Goal: Contribute content: Add original content to the website for others to see

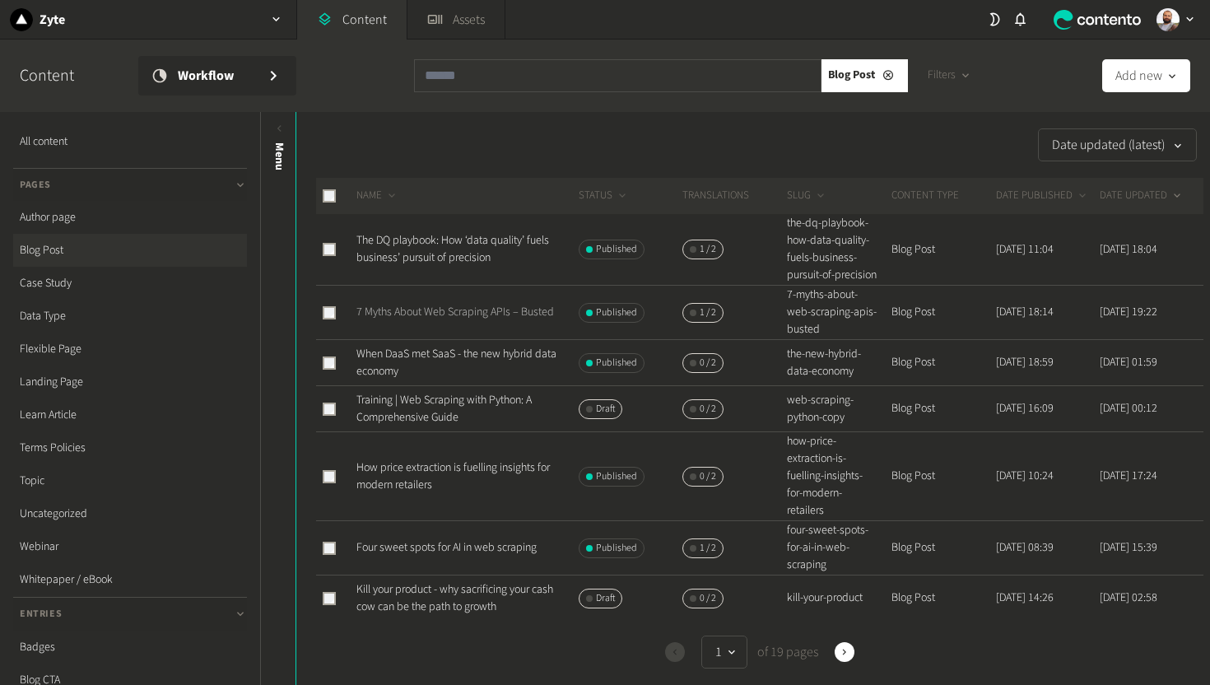
click at [406, 320] on link "7 Myths About Web Scraping APIs – Busted" at bounding box center [455, 312] width 198 height 16
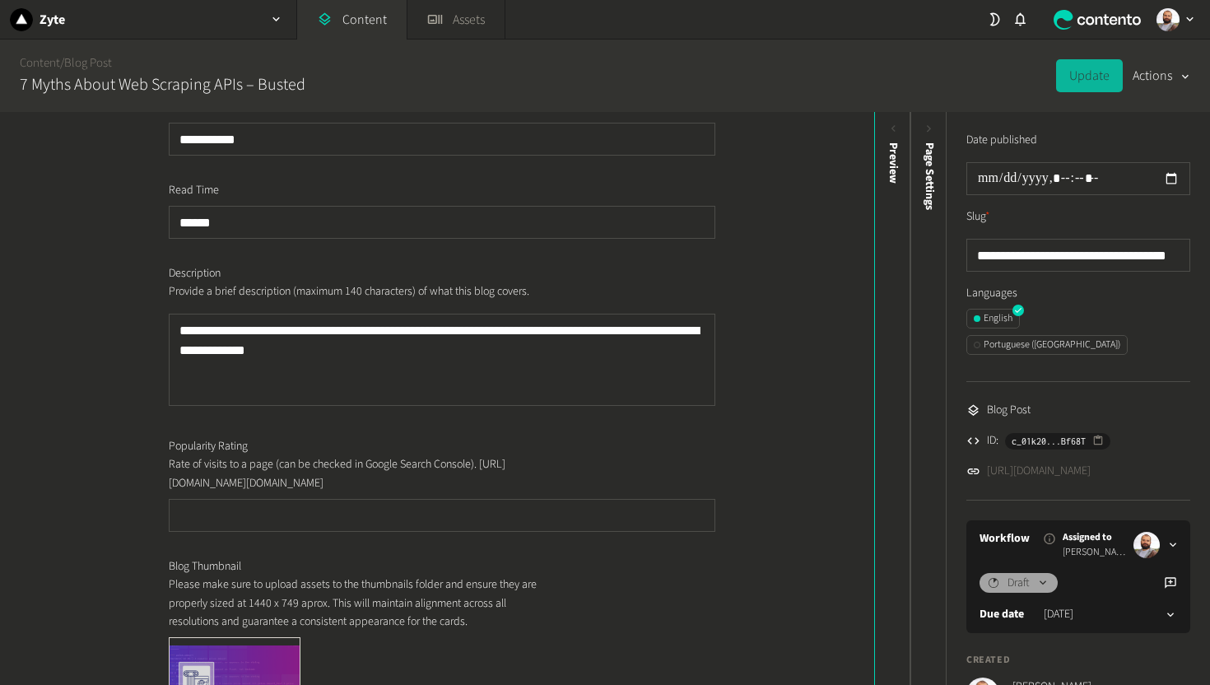
scroll to position [617, 0]
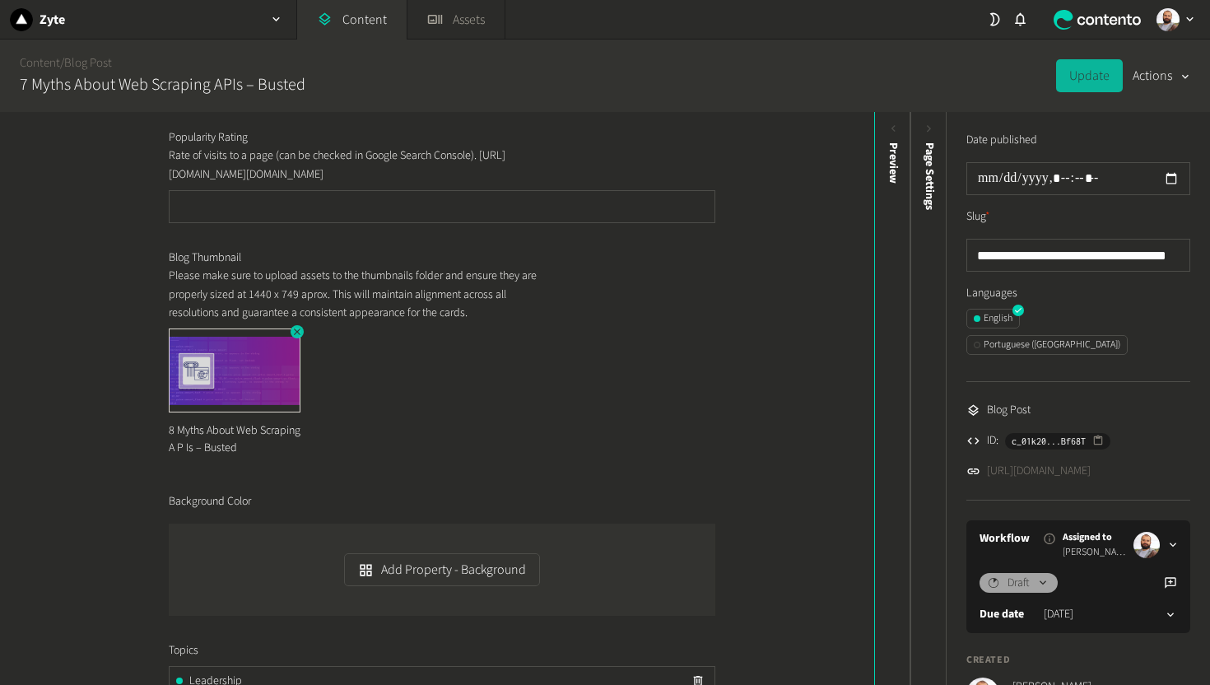
click at [292, 337] on icon "button" at bounding box center [297, 332] width 12 height 12
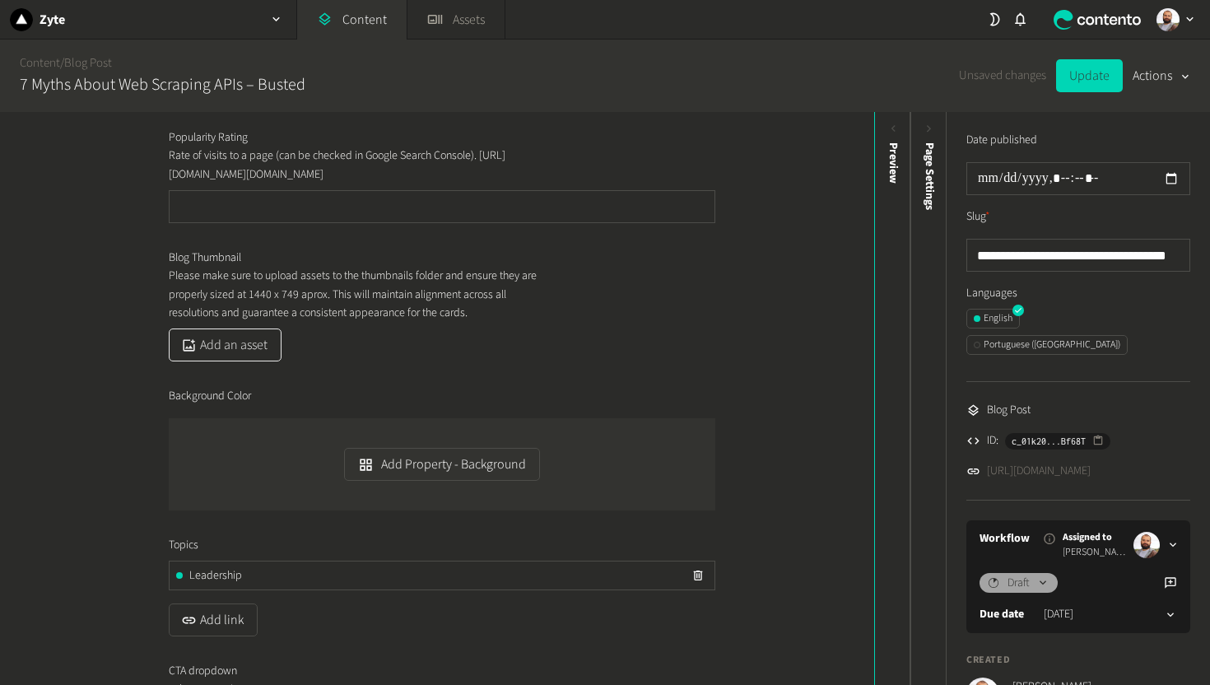
click at [222, 361] on button "Add an asset" at bounding box center [225, 344] width 113 height 33
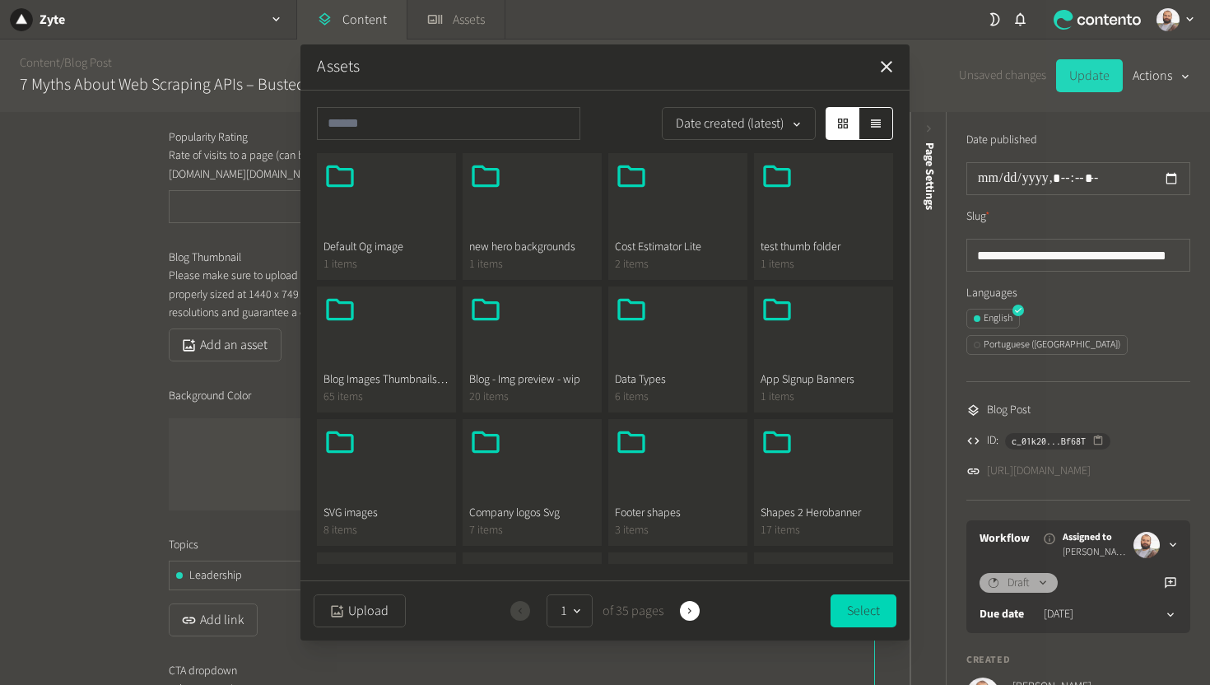
click at [887, 66] on icon "button" at bounding box center [887, 67] width 12 height 12
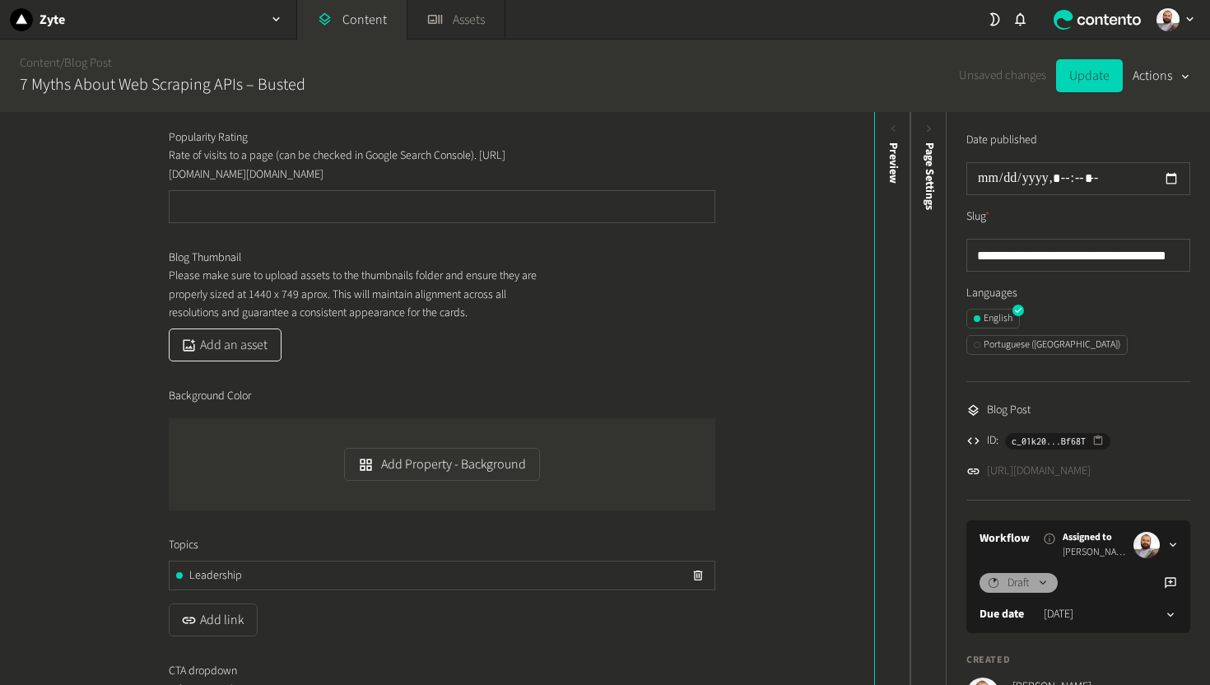
click at [267, 361] on button "Add an asset" at bounding box center [225, 344] width 113 height 33
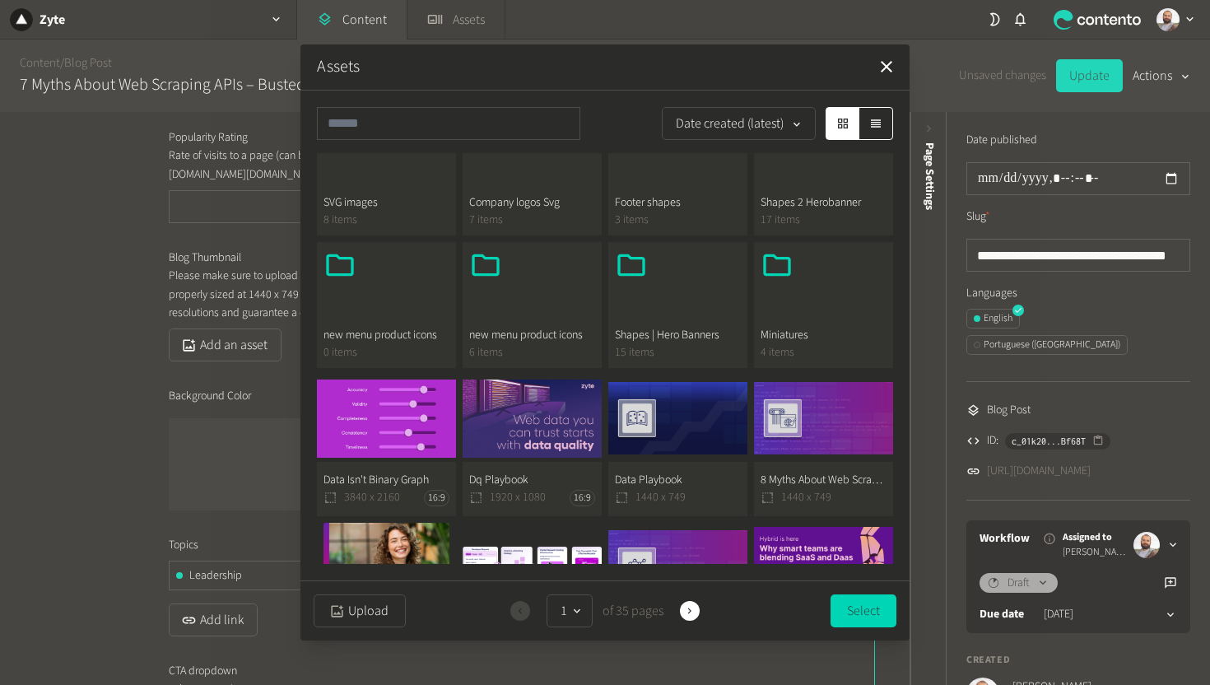
scroll to position [380, 0]
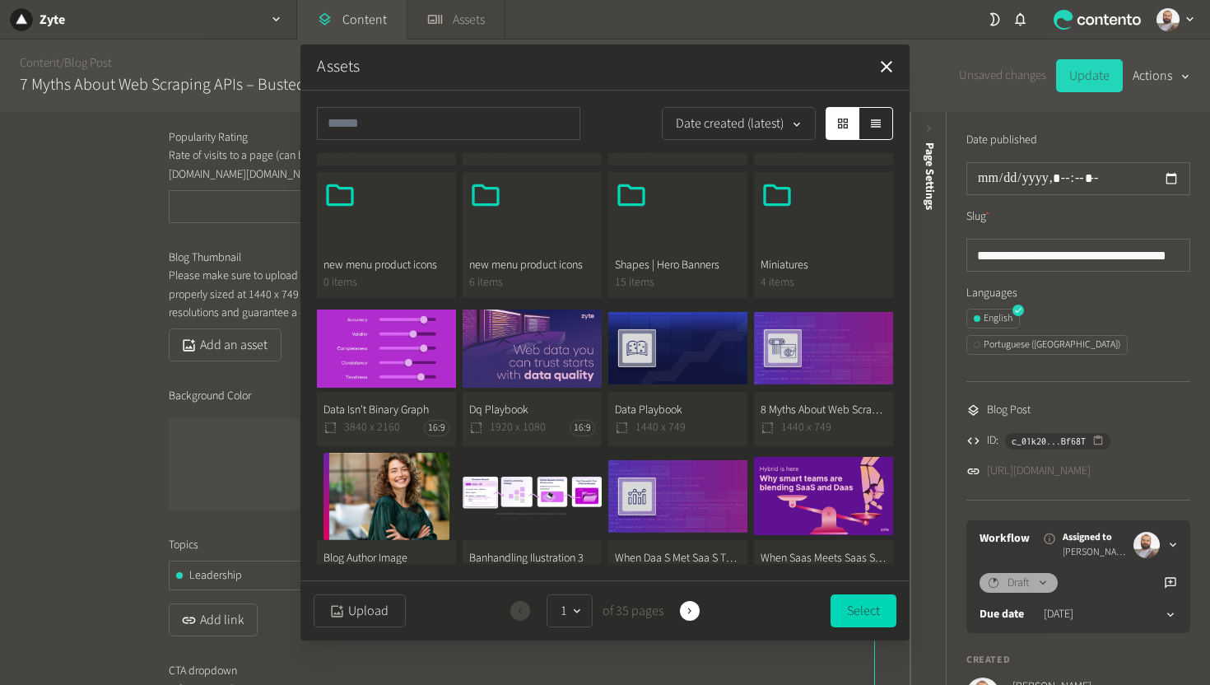
click at [815, 323] on button "8 Myths About Web Scraping A P Is – Busted 1440 x 749" at bounding box center [823, 376] width 139 height 142
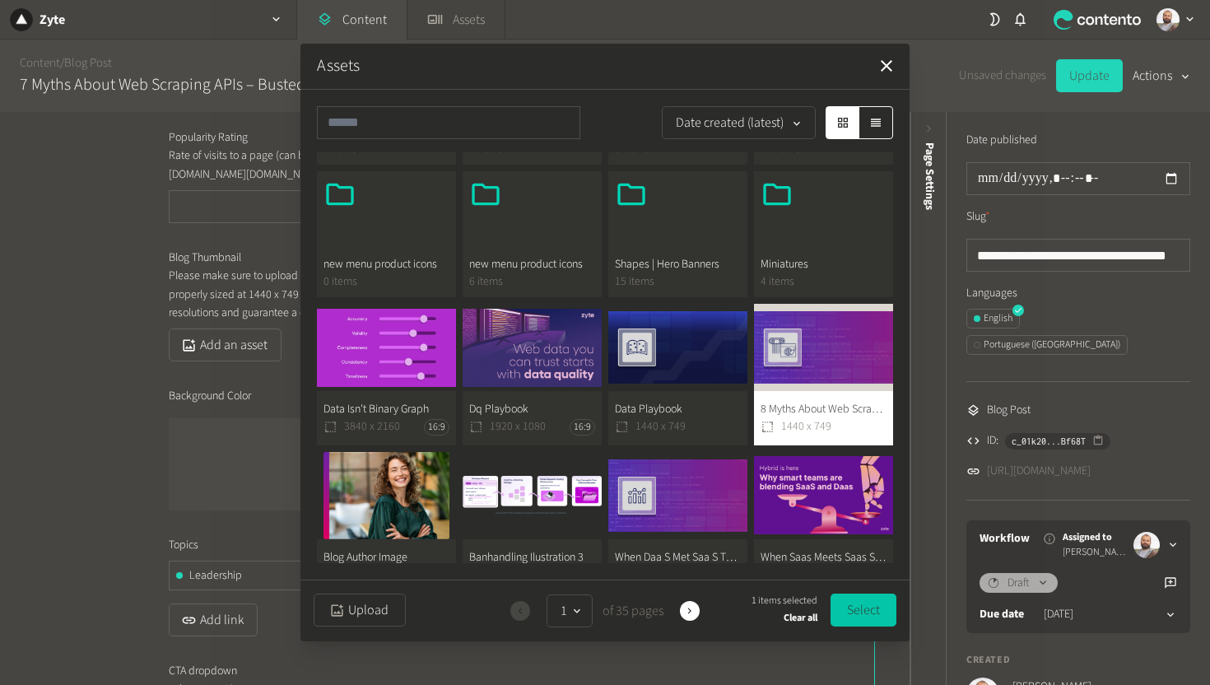
click at [860, 600] on button "Select" at bounding box center [864, 609] width 66 height 33
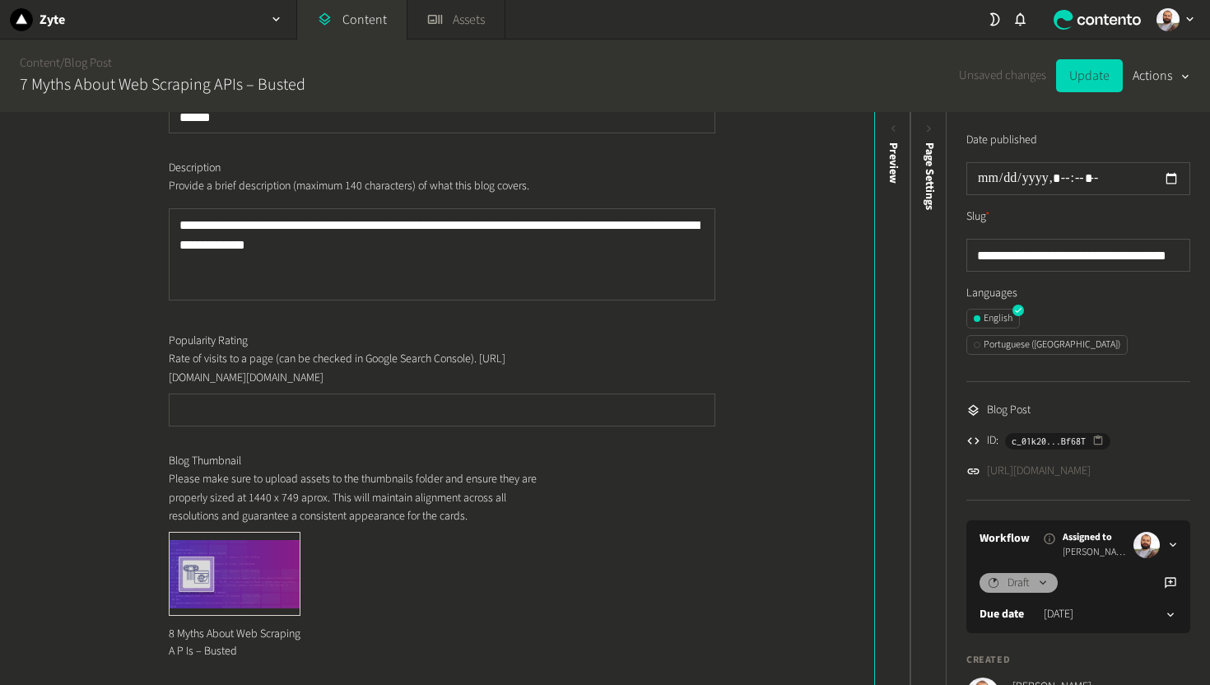
scroll to position [0, 0]
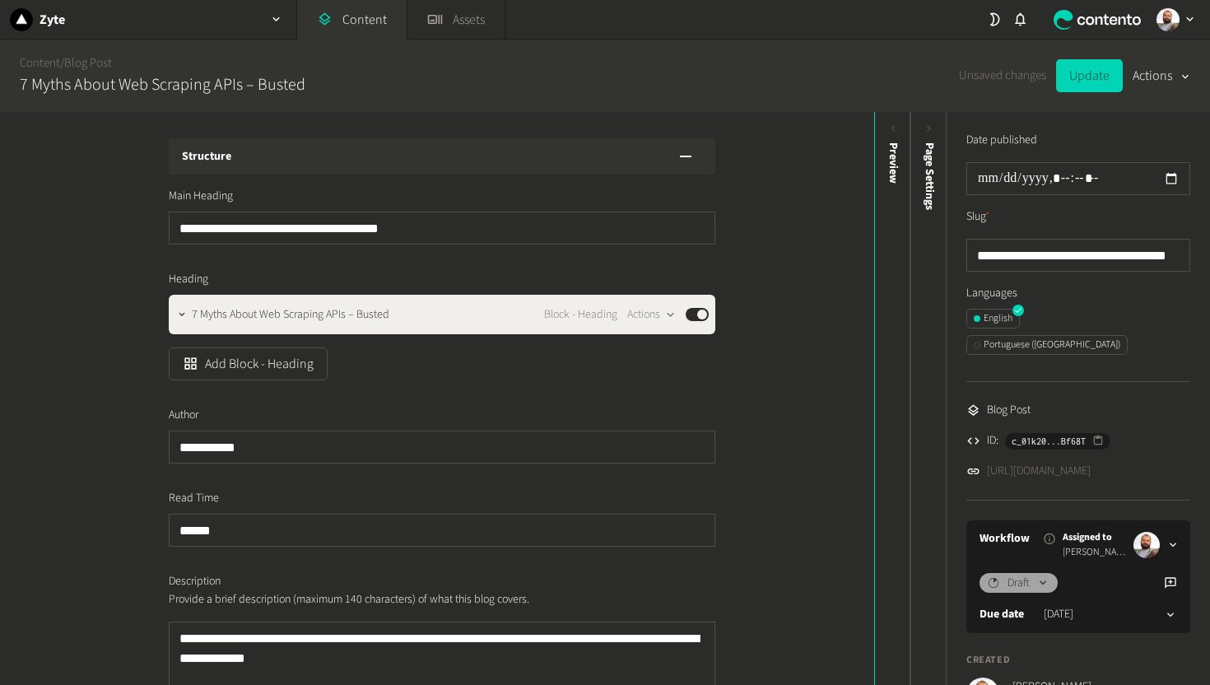
click at [296, 162] on div "Structure" at bounding box center [442, 156] width 547 height 36
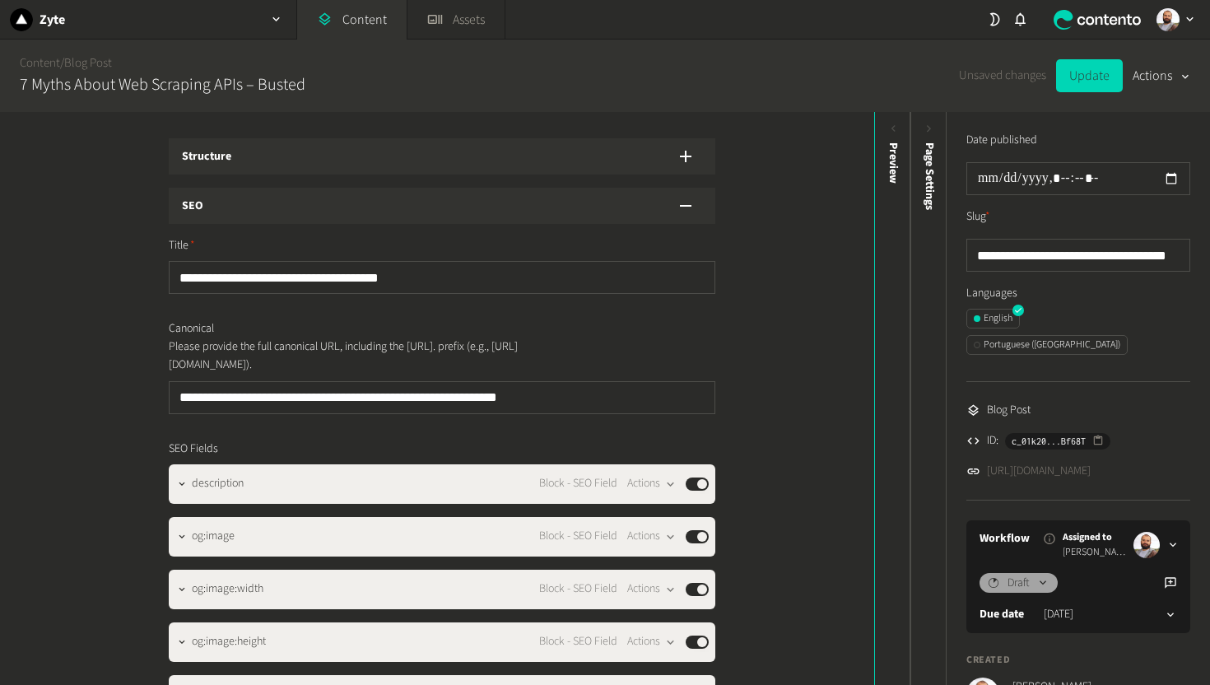
click at [291, 211] on div "SEO" at bounding box center [442, 206] width 547 height 36
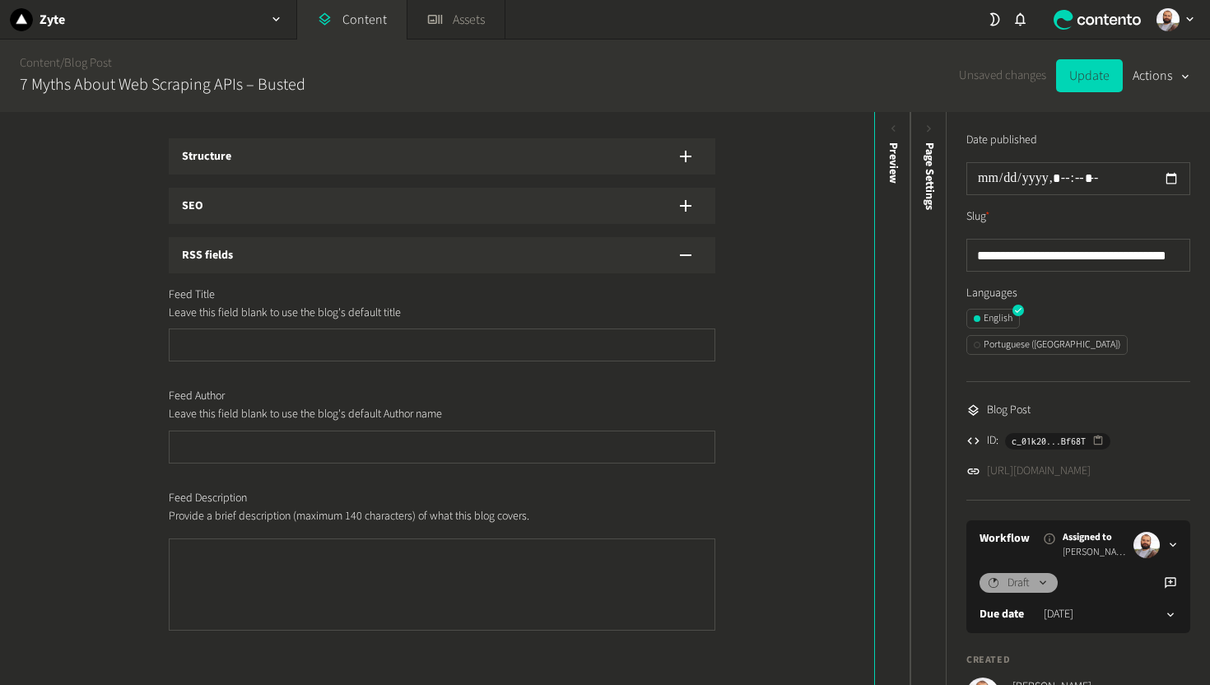
click at [304, 266] on div "RSS fields" at bounding box center [442, 255] width 547 height 36
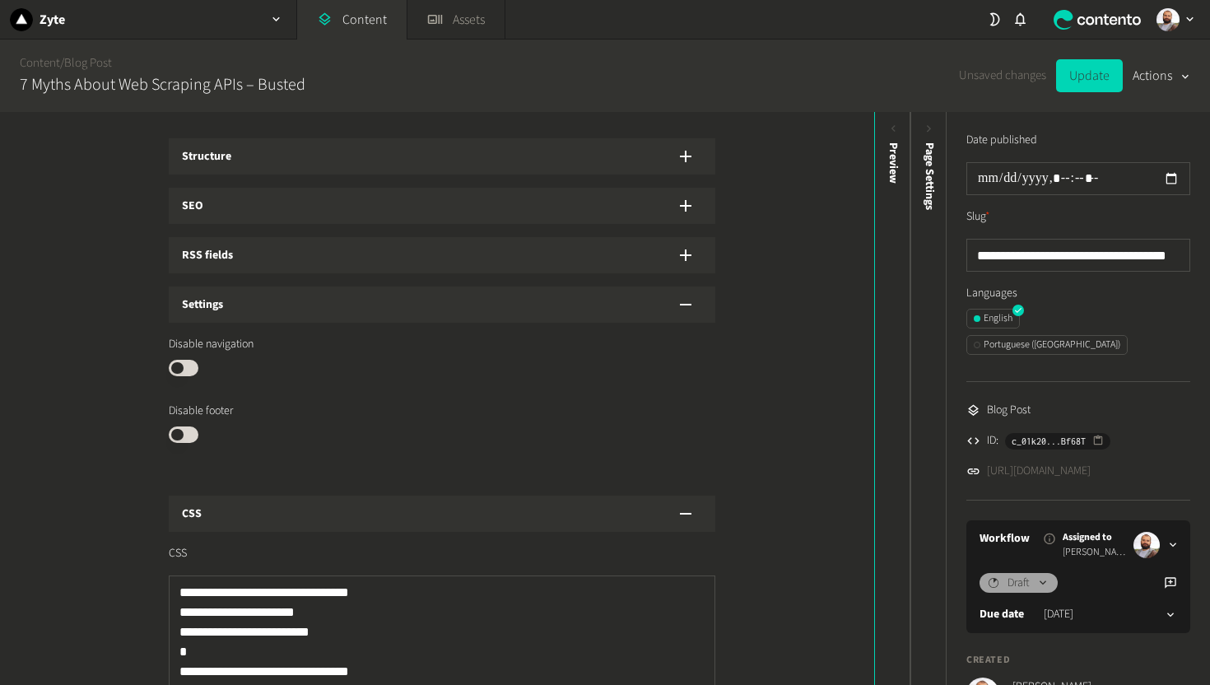
click at [305, 296] on div "Settings" at bounding box center [442, 304] width 547 height 36
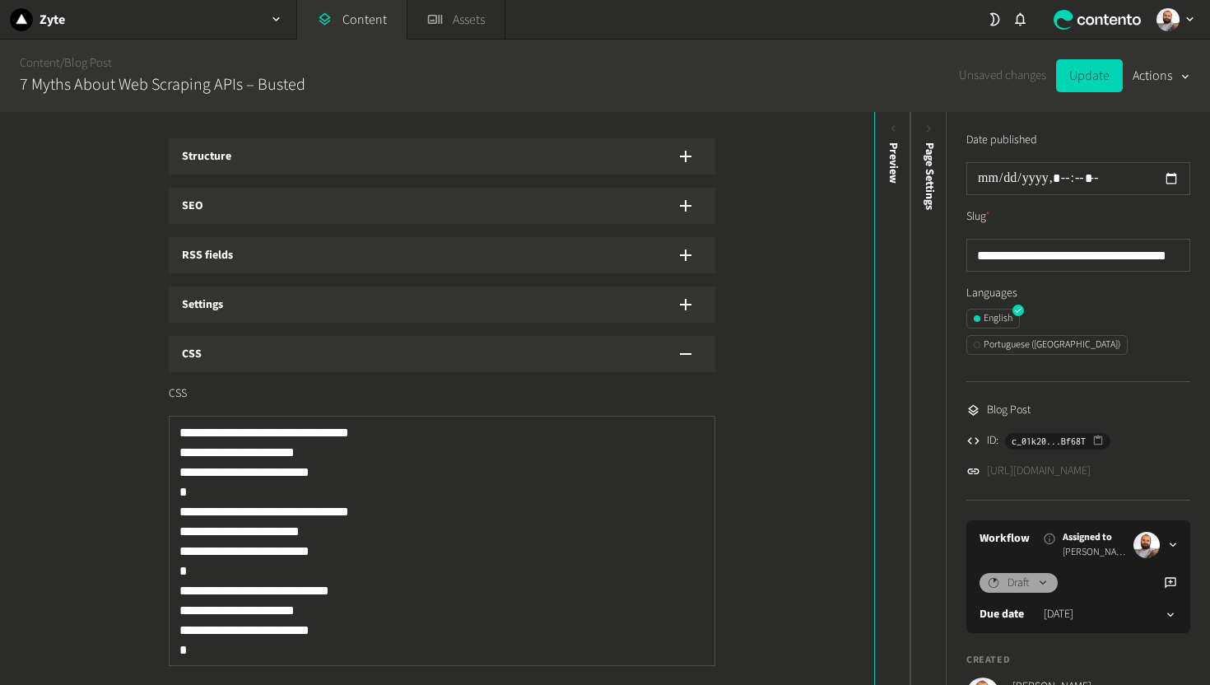
click at [309, 343] on div "CSS" at bounding box center [442, 354] width 547 height 36
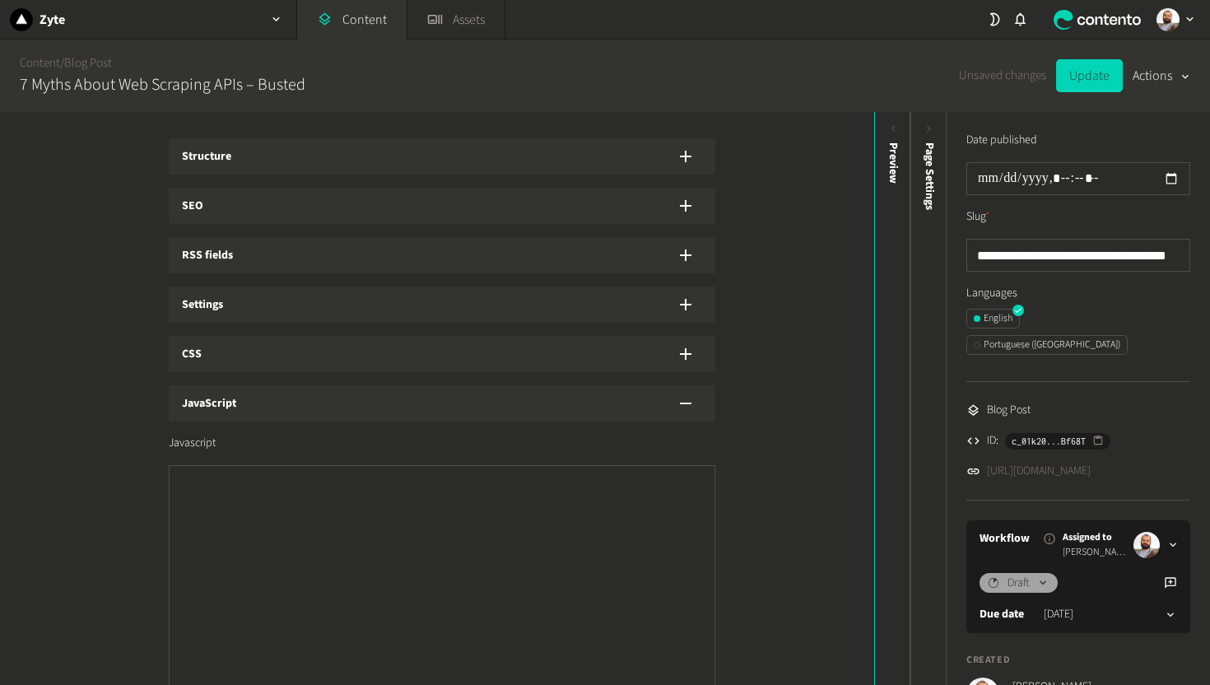
click at [319, 389] on div "JavaScript" at bounding box center [442, 403] width 547 height 36
click at [258, 203] on div "SEO" at bounding box center [442, 206] width 547 height 36
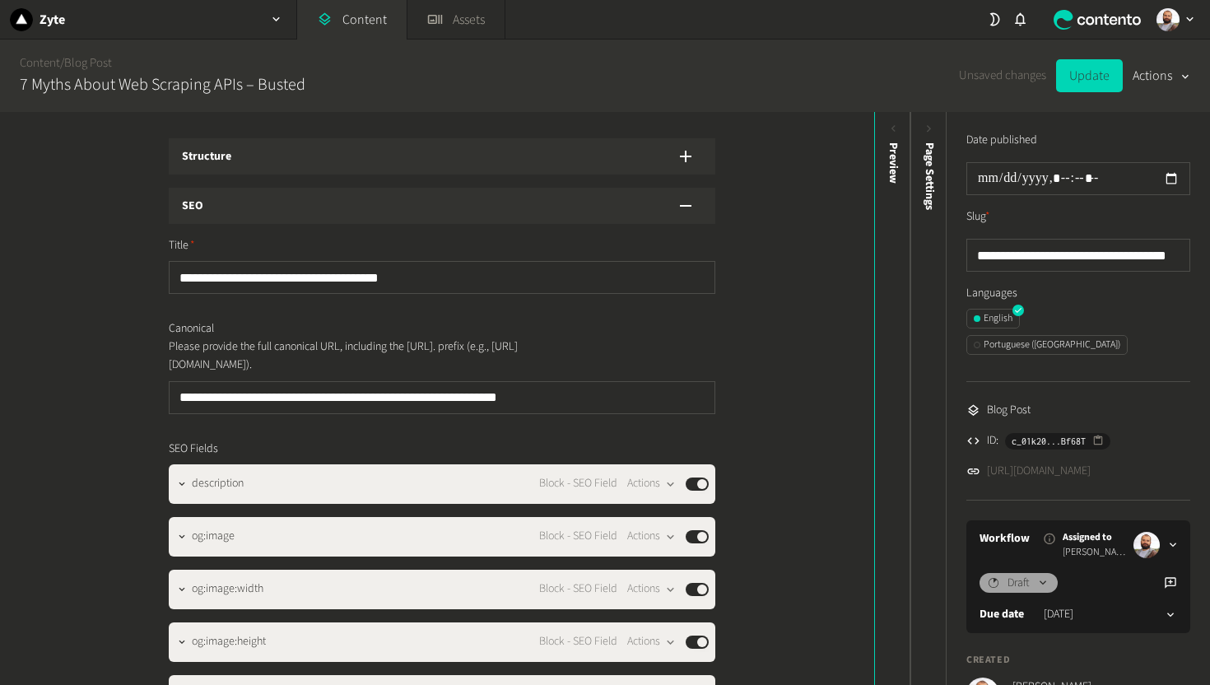
scroll to position [306, 0]
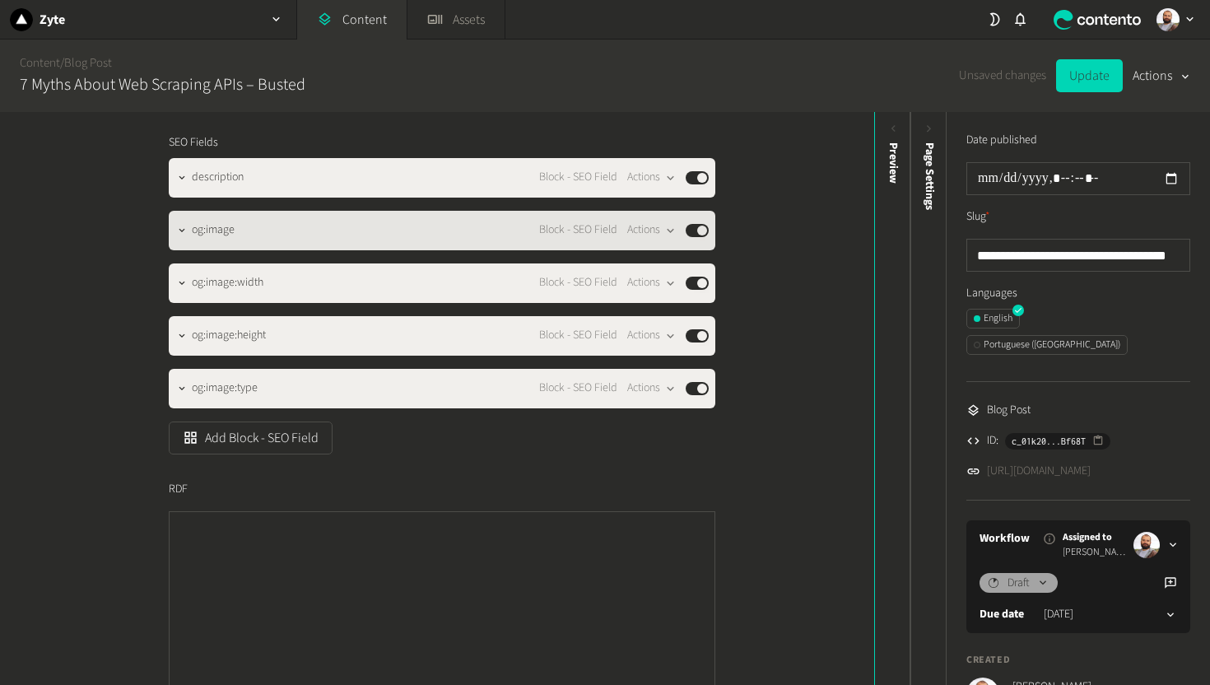
click at [244, 240] on div "og:image Block - SEO Field Actions Published" at bounding box center [442, 231] width 547 height 40
click at [232, 235] on div "og:image Block - SEO Field Actions Published" at bounding box center [450, 231] width 517 height 20
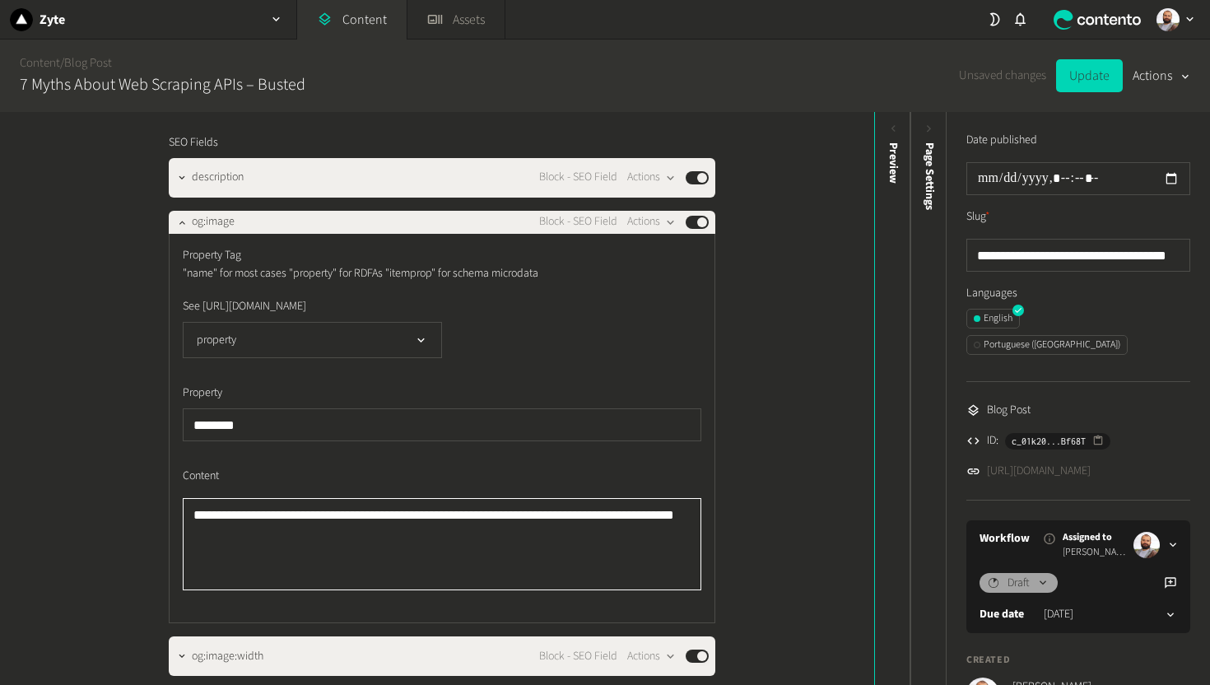
click at [373, 568] on textarea "**********" at bounding box center [442, 544] width 519 height 92
paste textarea "To enrich screen reader interactions, please activate Accessibility in Grammarl…"
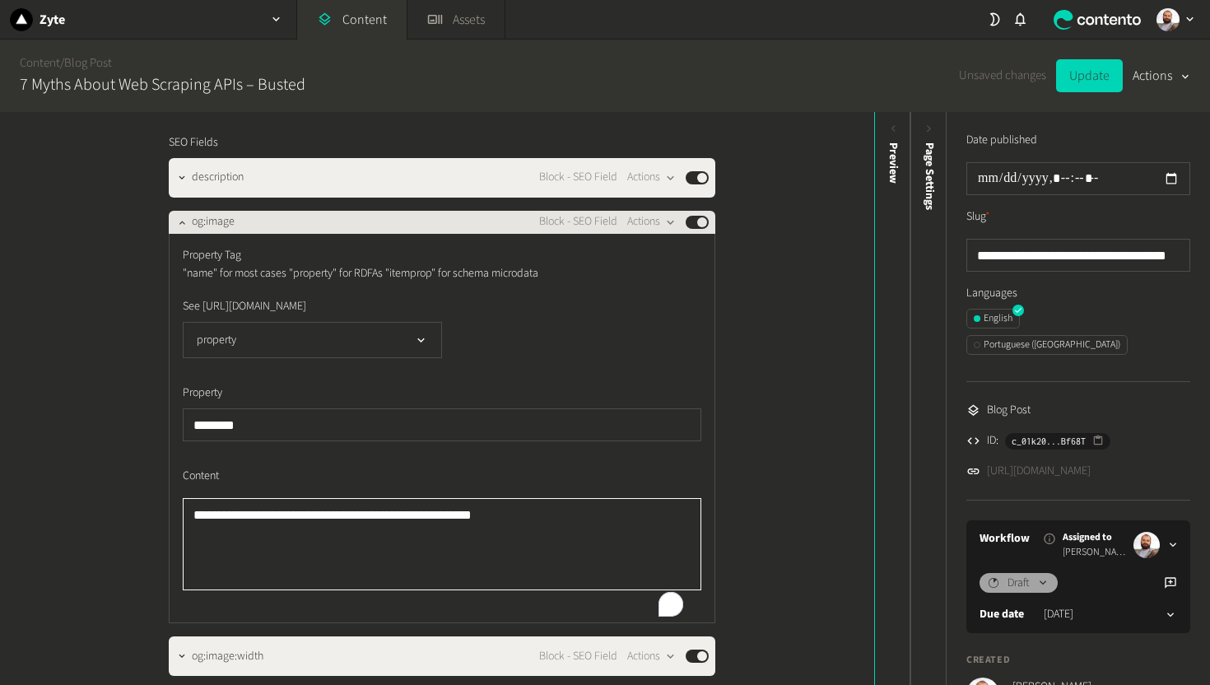
type textarea "**********"
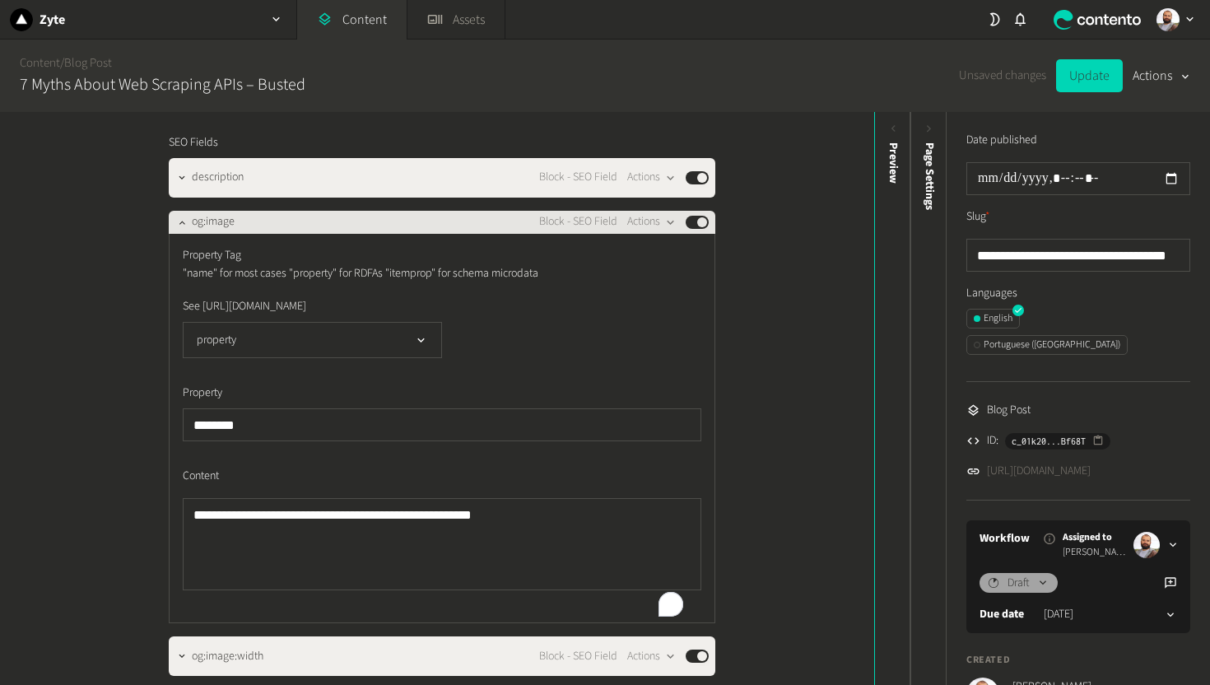
click at [412, 221] on div "og:image Block - SEO Field Actions Published" at bounding box center [450, 222] width 517 height 20
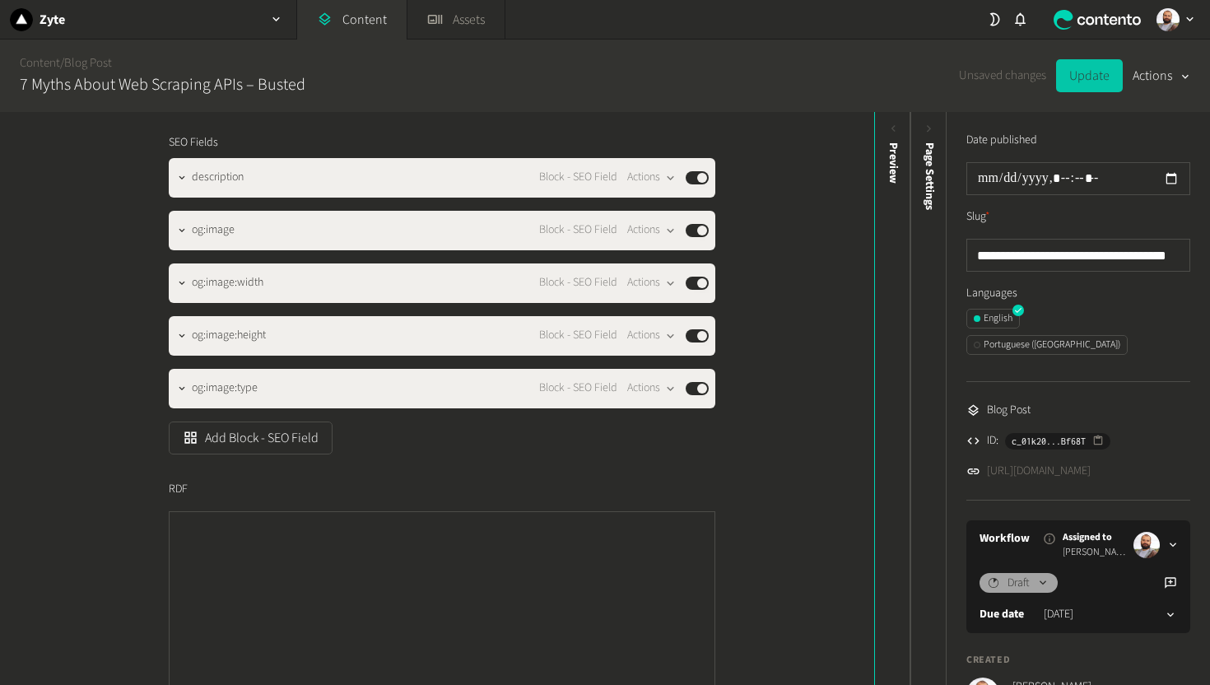
click at [1075, 81] on button "Update" at bounding box center [1089, 75] width 67 height 33
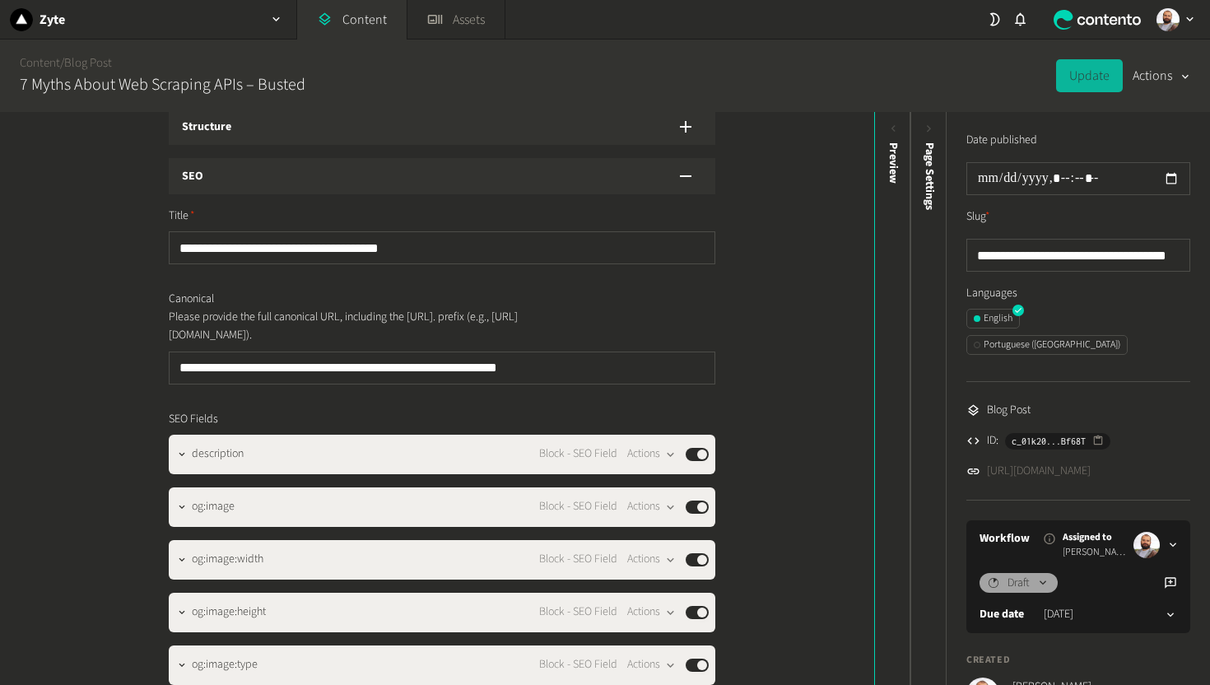
scroll to position [0, 0]
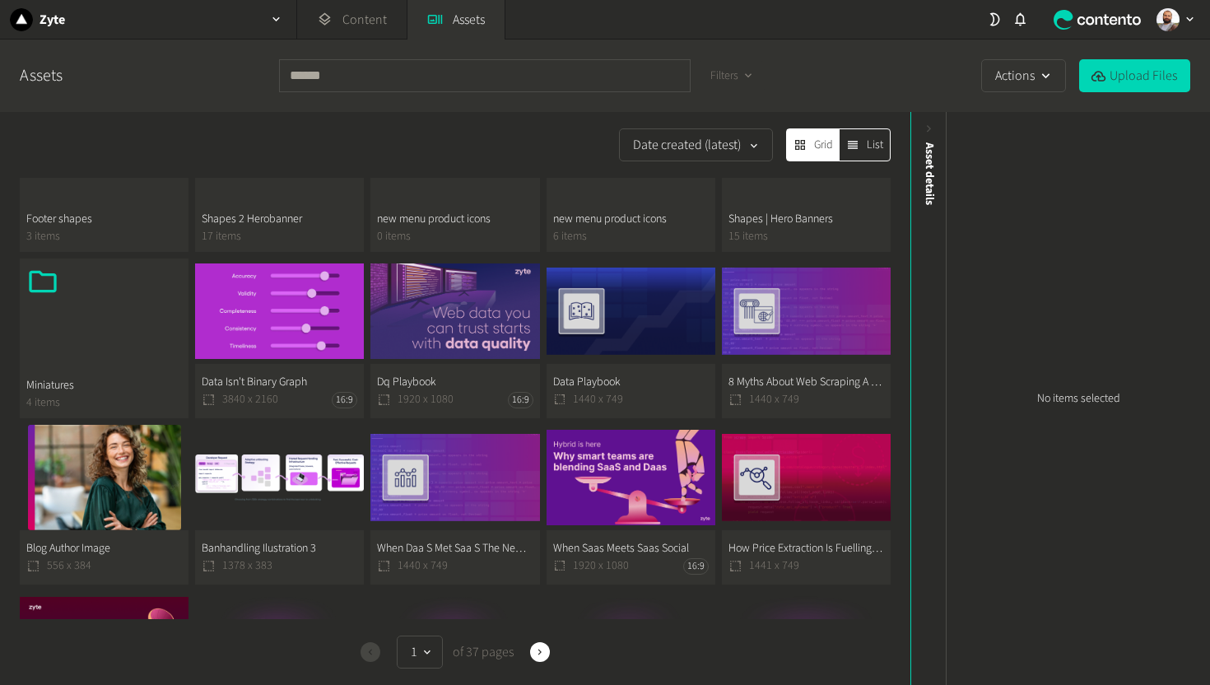
scroll to position [375, 0]
click at [1123, 83] on button "Upload Files" at bounding box center [1134, 75] width 111 height 33
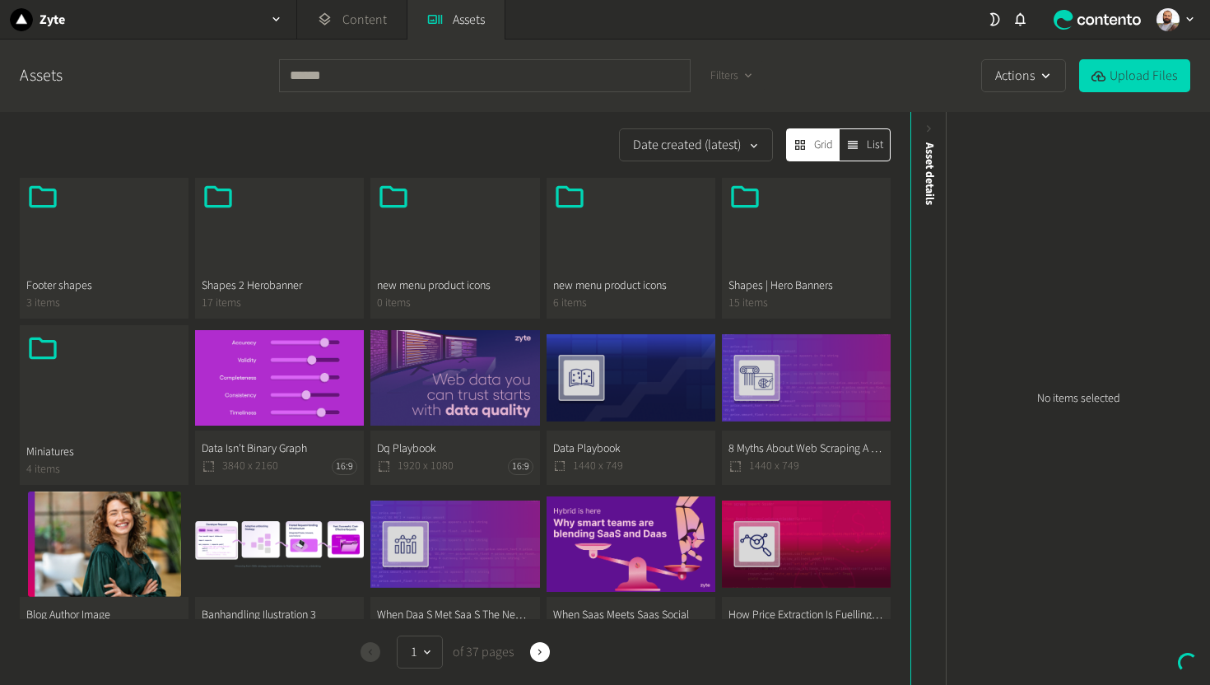
scroll to position [309, 0]
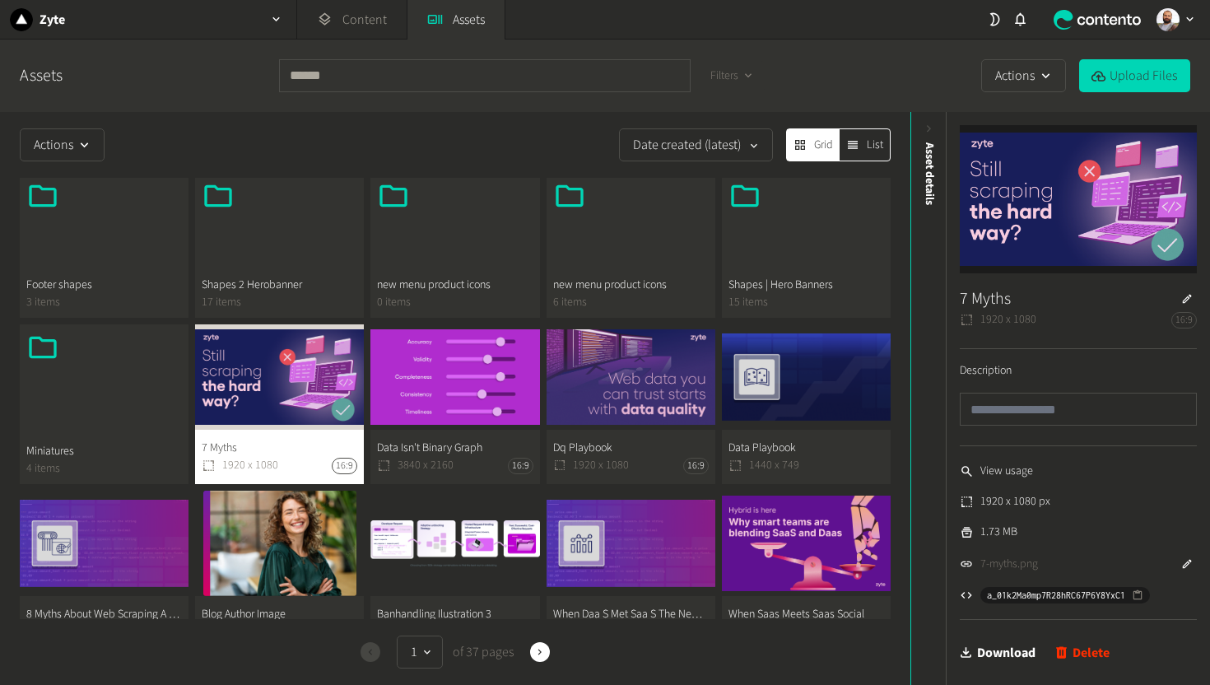
click at [1009, 562] on link "7-myths.png" at bounding box center [1009, 564] width 58 height 17
